Goal: Information Seeking & Learning: Learn about a topic

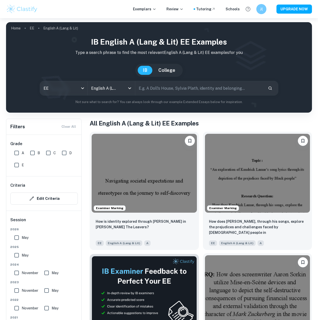
click at [223, 281] on img at bounding box center [257, 294] width 105 height 79
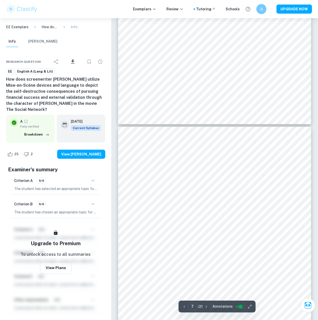
scroll to position [1482, 0]
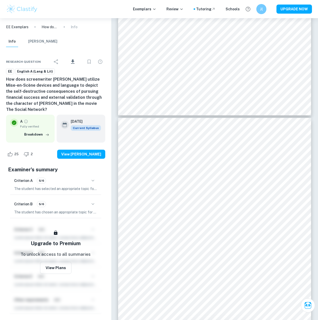
drag, startPoint x: 318, startPoint y: 101, endPoint x: 318, endPoint y: 108, distance: 6.8
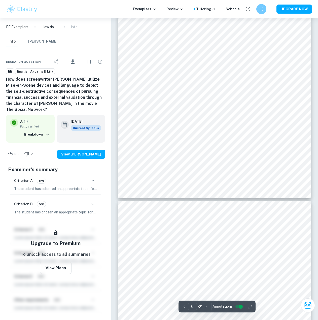
scroll to position [1386, 0]
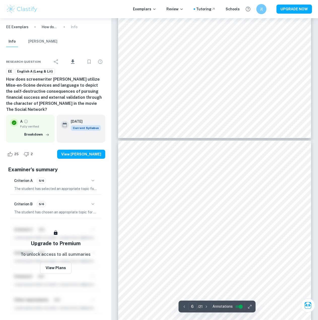
type input "5"
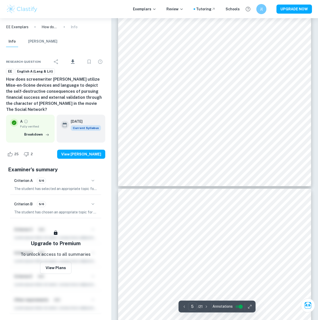
scroll to position [1172, 0]
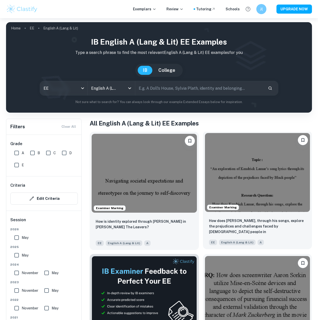
click at [246, 182] on img at bounding box center [257, 172] width 105 height 79
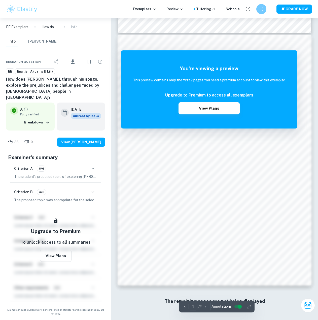
scroll to position [138, 0]
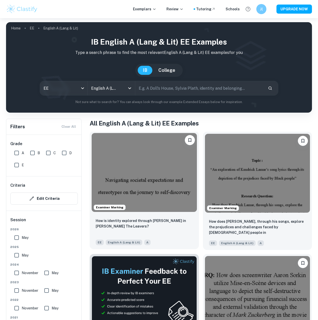
click at [130, 191] on img at bounding box center [144, 172] width 105 height 79
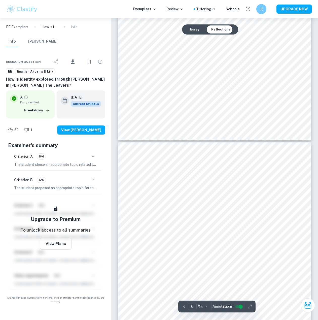
scroll to position [1579, 0]
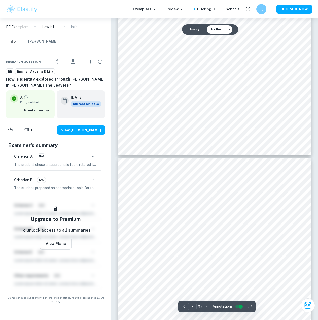
type input "6"
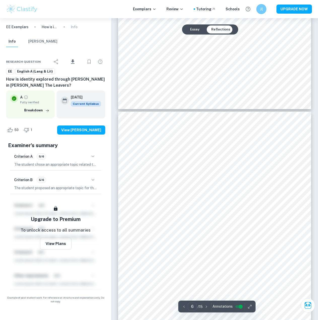
scroll to position [1302, 0]
